Goal: Find specific page/section: Find specific page/section

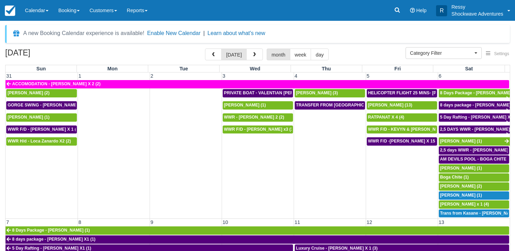
select select
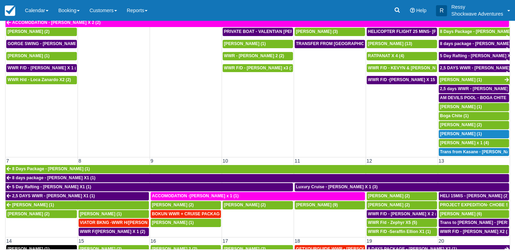
scroll to position [286, 0]
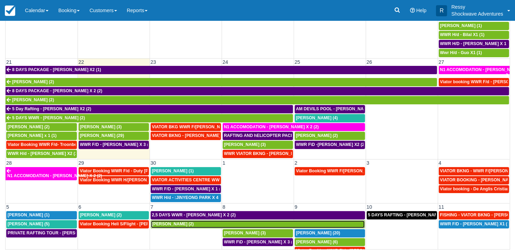
click at [191, 221] on div "[PERSON_NAME] (2)" at bounding box center [258, 224] width 212 height 6
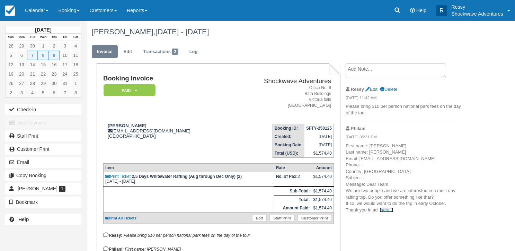
click at [387, 210] on link "more..." at bounding box center [386, 209] width 14 height 5
click at [0, 0] on span "vance, and I look forward to hearing from you! Best regards, Hanna Pietrus Dear…" at bounding box center [0, 0] width 0 height 0
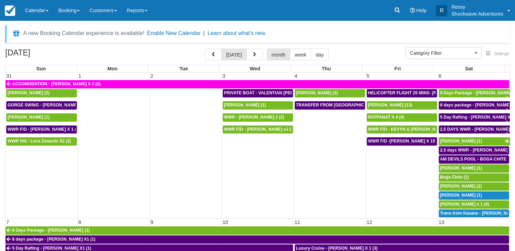
select select
